Goal: Task Accomplishment & Management: Manage account settings

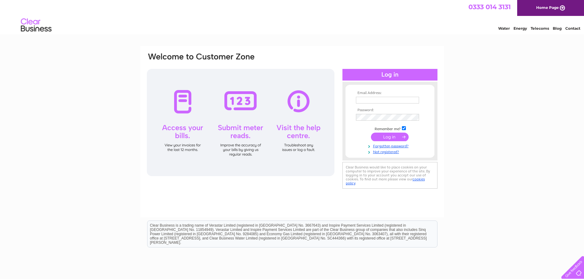
type input "accounts@cawdorcastle.com"
click at [384, 137] on input "submit" at bounding box center [390, 137] width 38 height 9
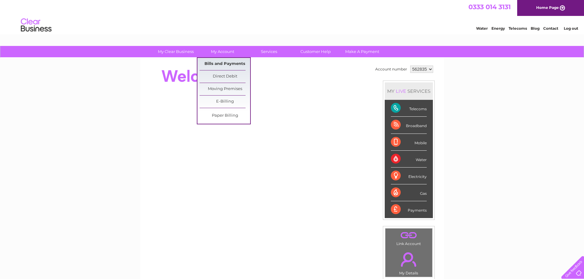
click at [219, 64] on link "Bills and Payments" at bounding box center [224, 64] width 51 height 12
